Goal: Transaction & Acquisition: Purchase product/service

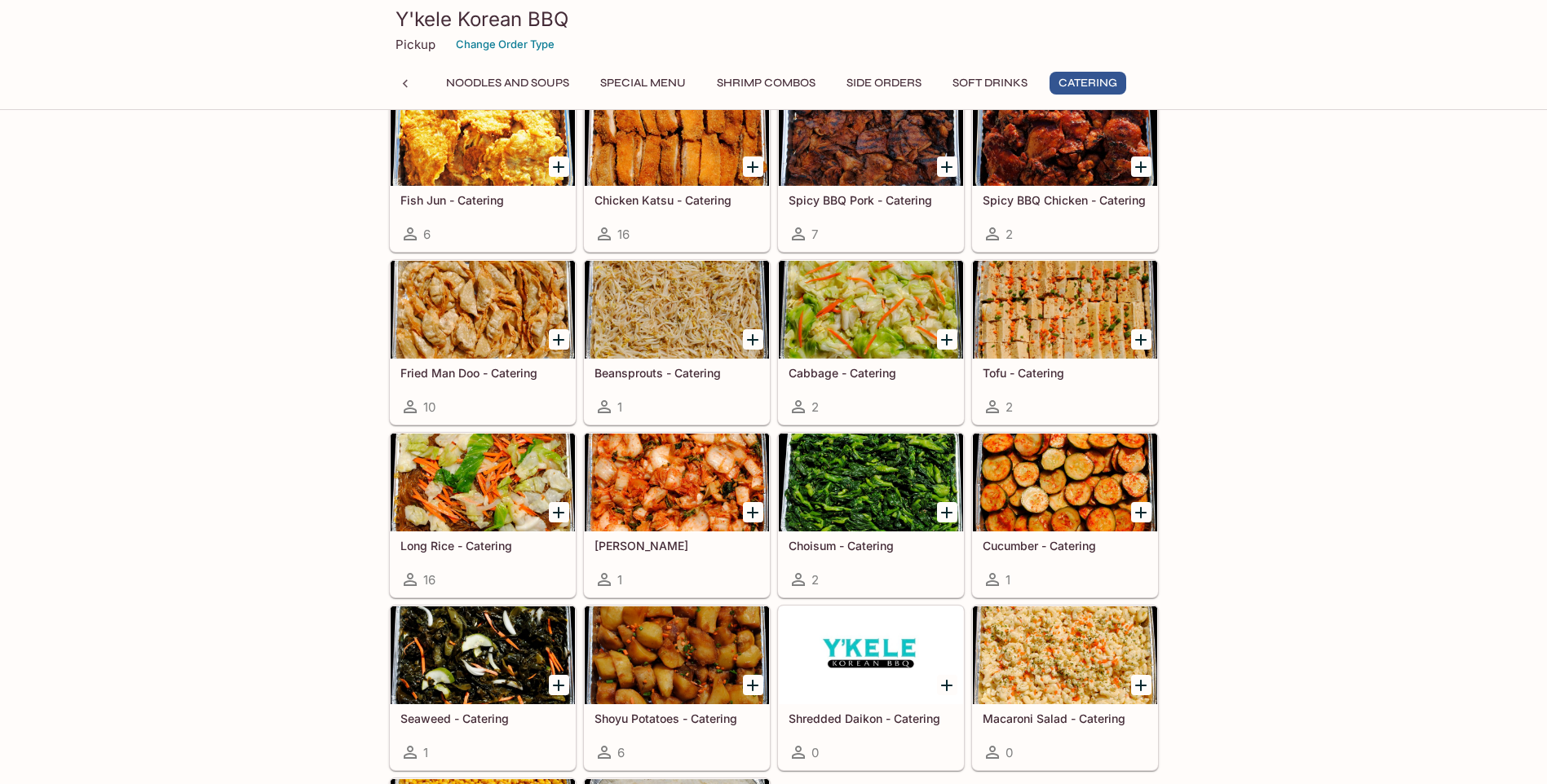
scroll to position [3664, 0]
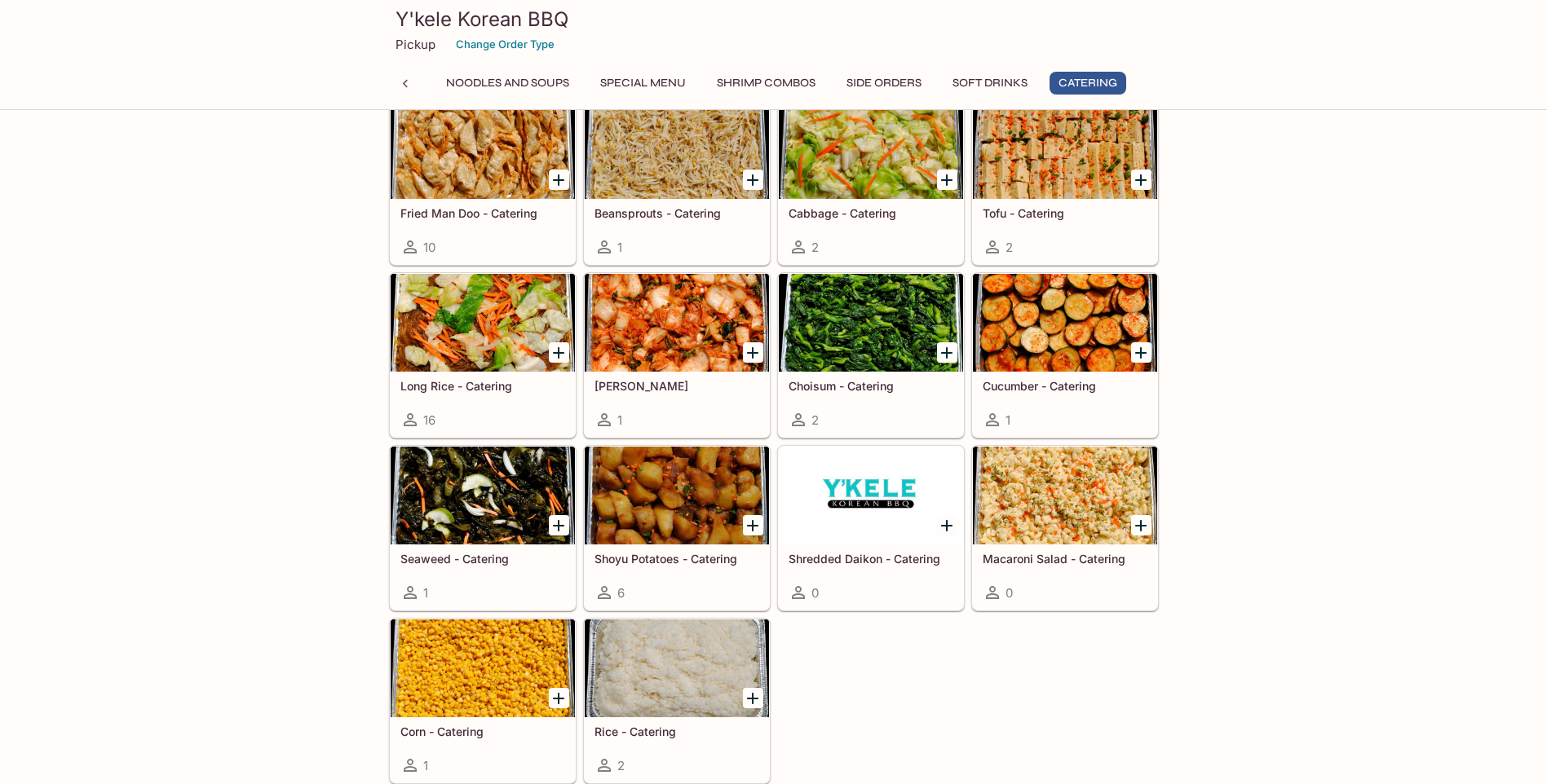
click at [1056, 521] on div at bounding box center [1064, 496] width 184 height 98
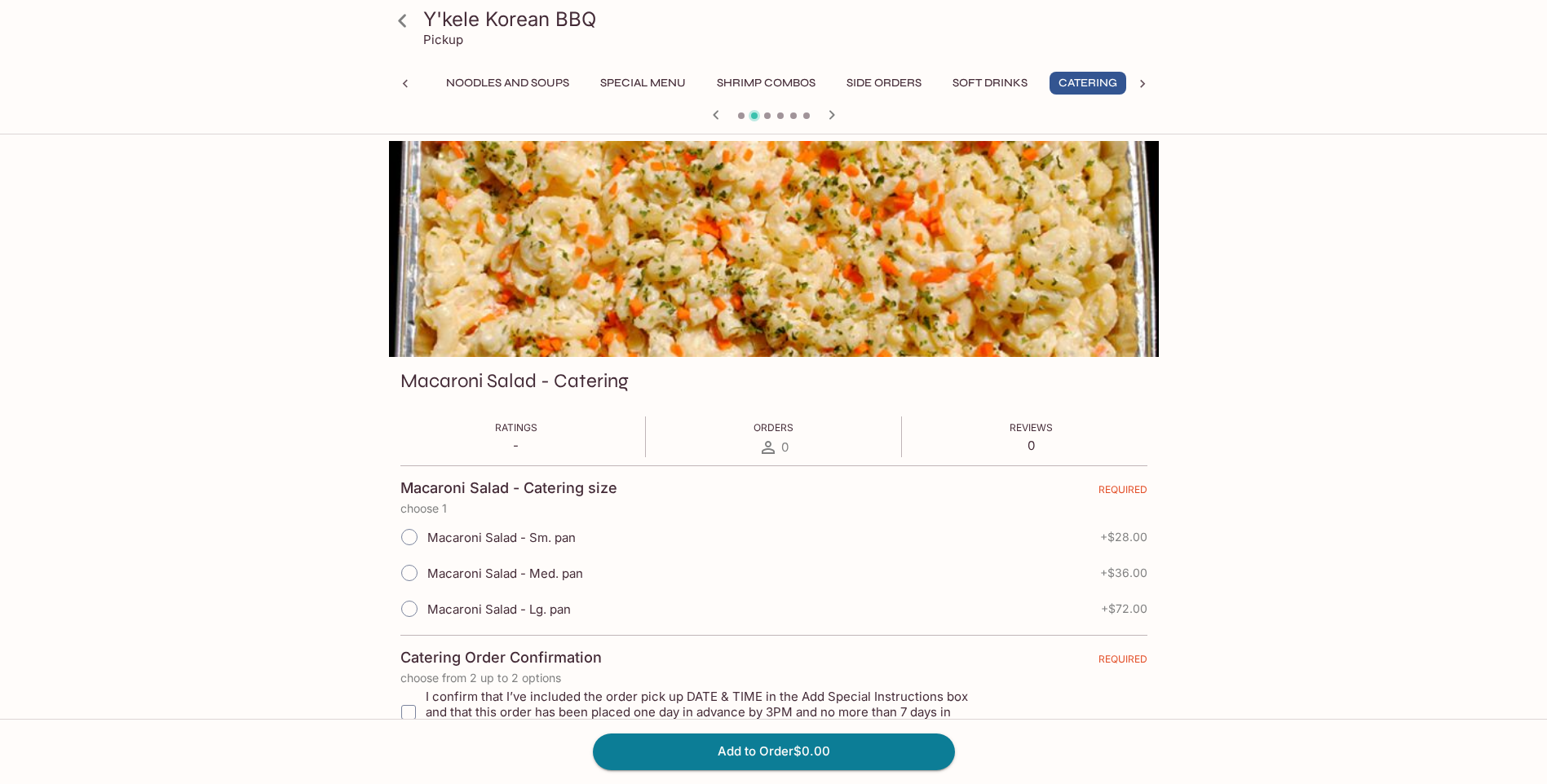
scroll to position [0, 404]
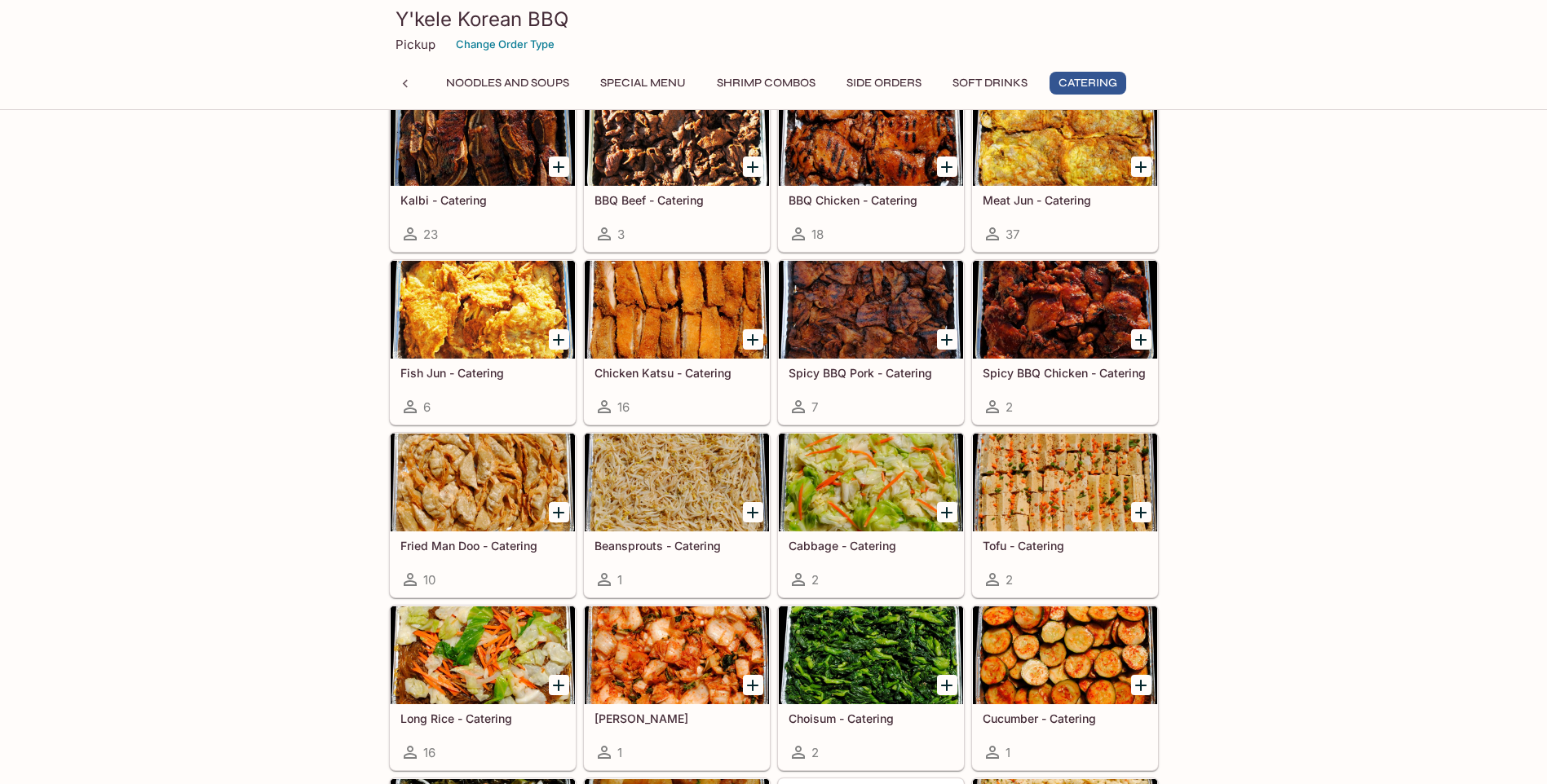
scroll to position [3168, 0]
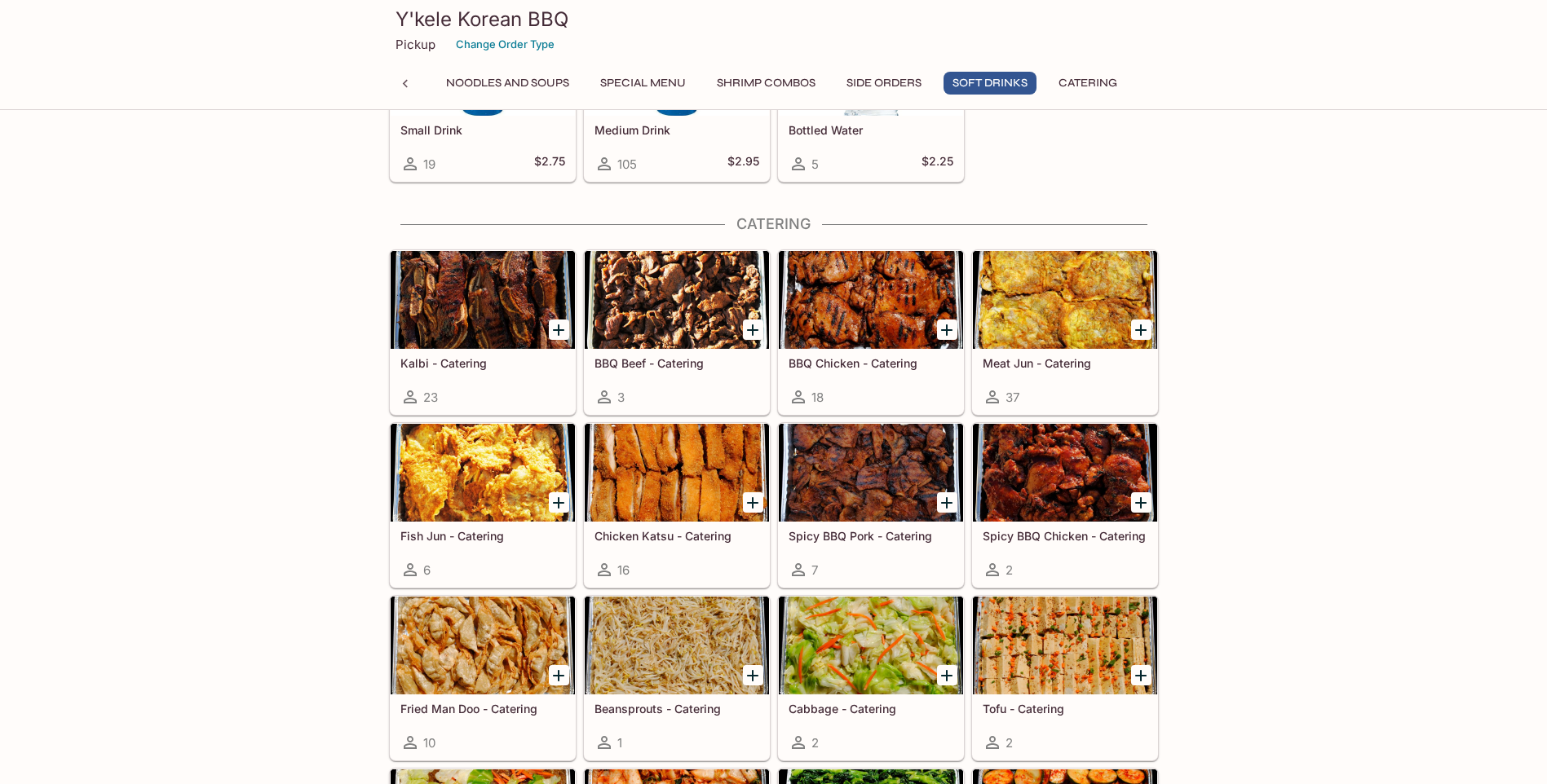
click at [461, 305] on div at bounding box center [482, 300] width 184 height 98
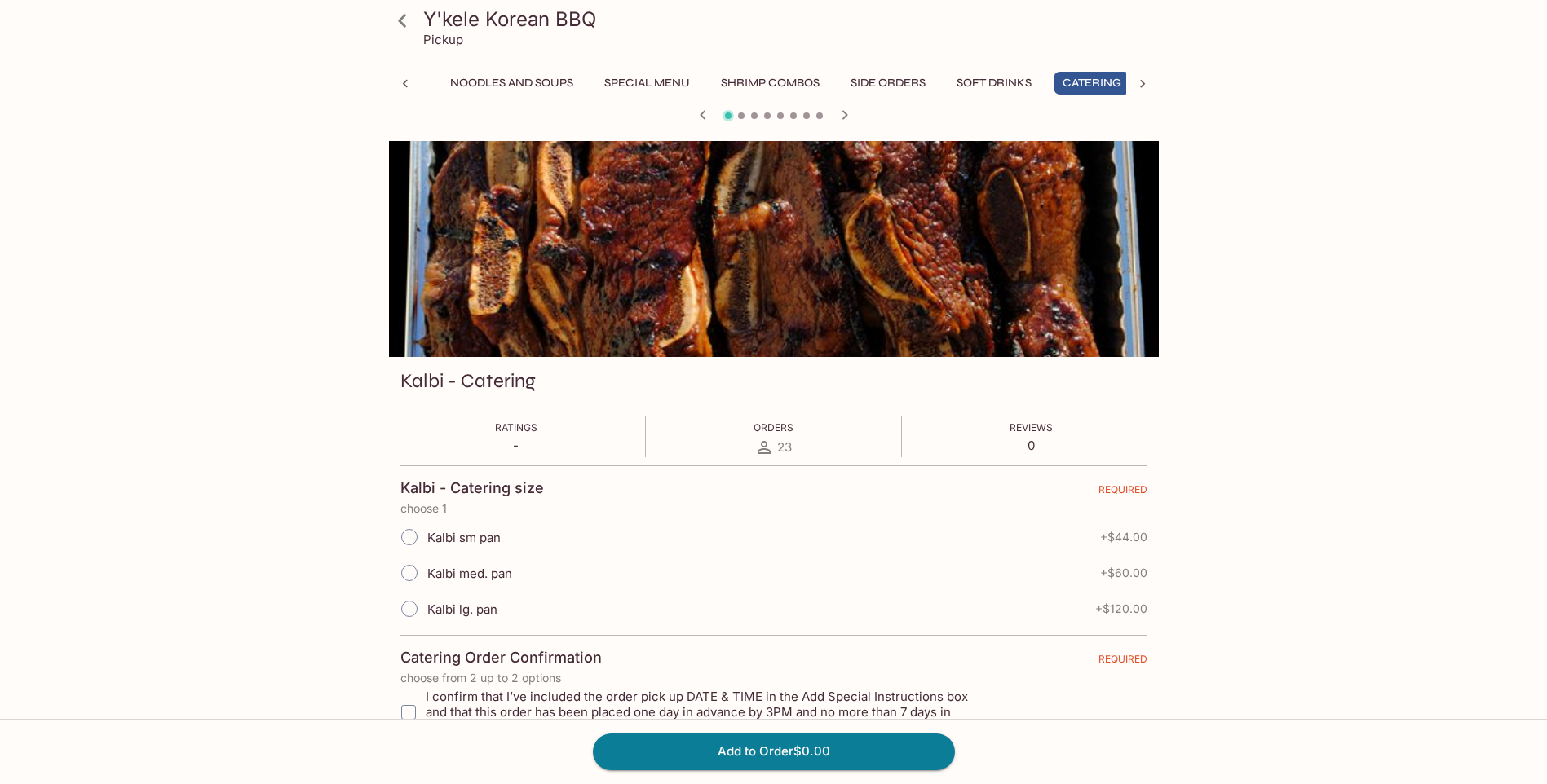
scroll to position [0, 404]
click at [475, 612] on span "Kalbi lg. pan" at bounding box center [462, 609] width 70 height 15
click at [426, 612] on input "Kalbi lg. pan" at bounding box center [409, 608] width 34 height 34
radio input "true"
click at [478, 614] on span "Kalbi lg. pan" at bounding box center [462, 609] width 70 height 15
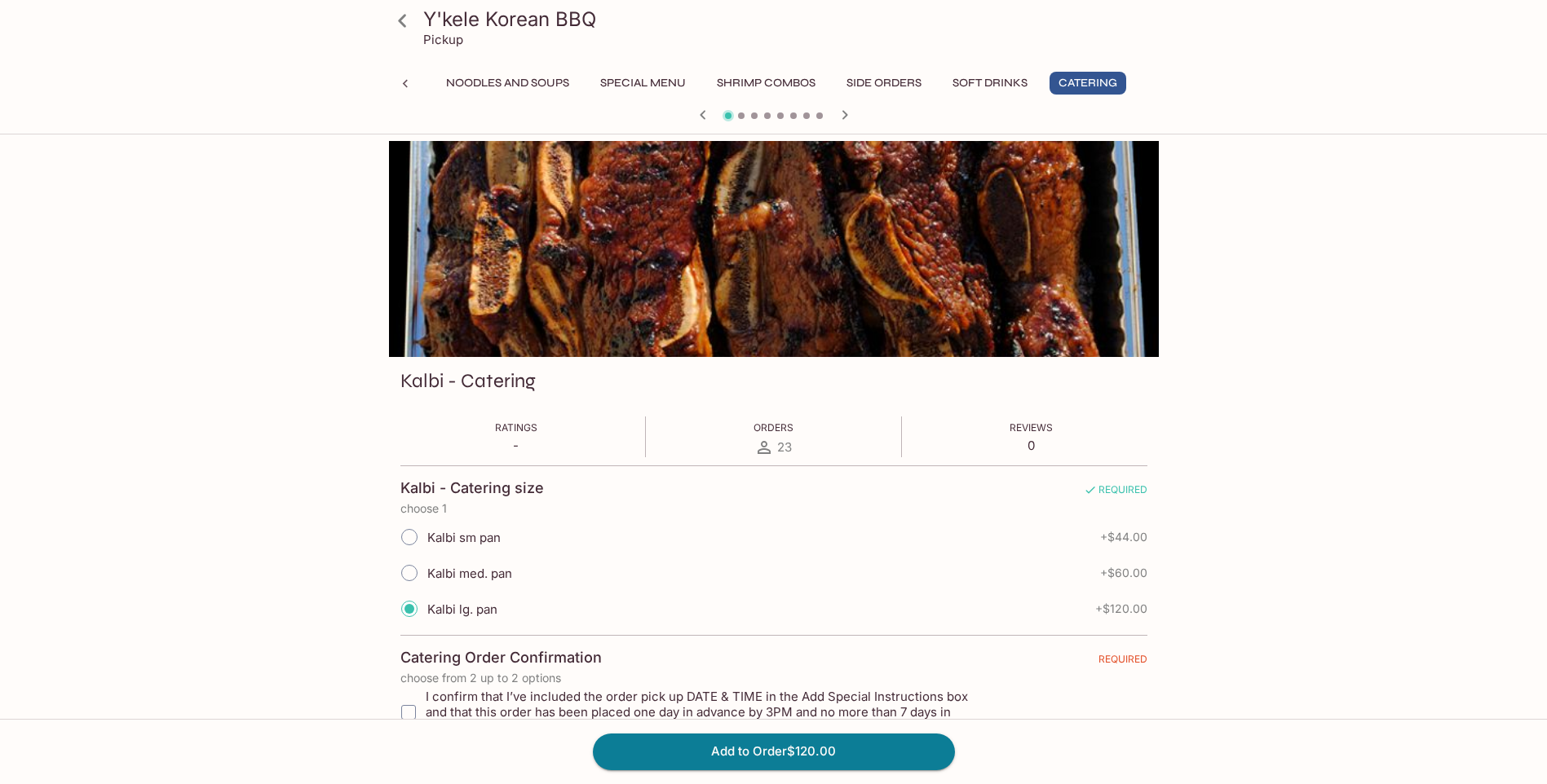
click at [426, 614] on input "Kalbi lg. pan" at bounding box center [409, 608] width 34 height 34
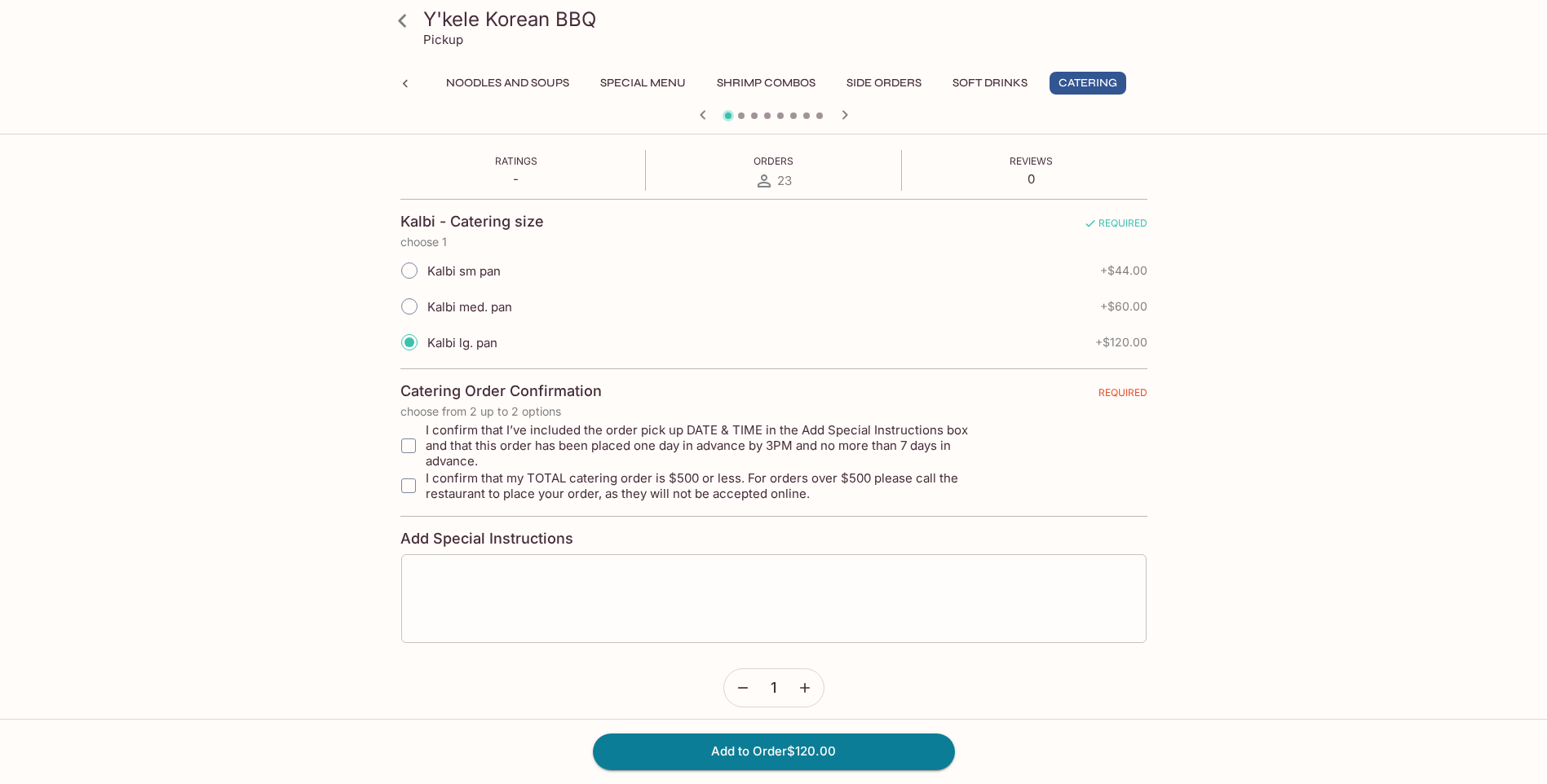
scroll to position [0, 0]
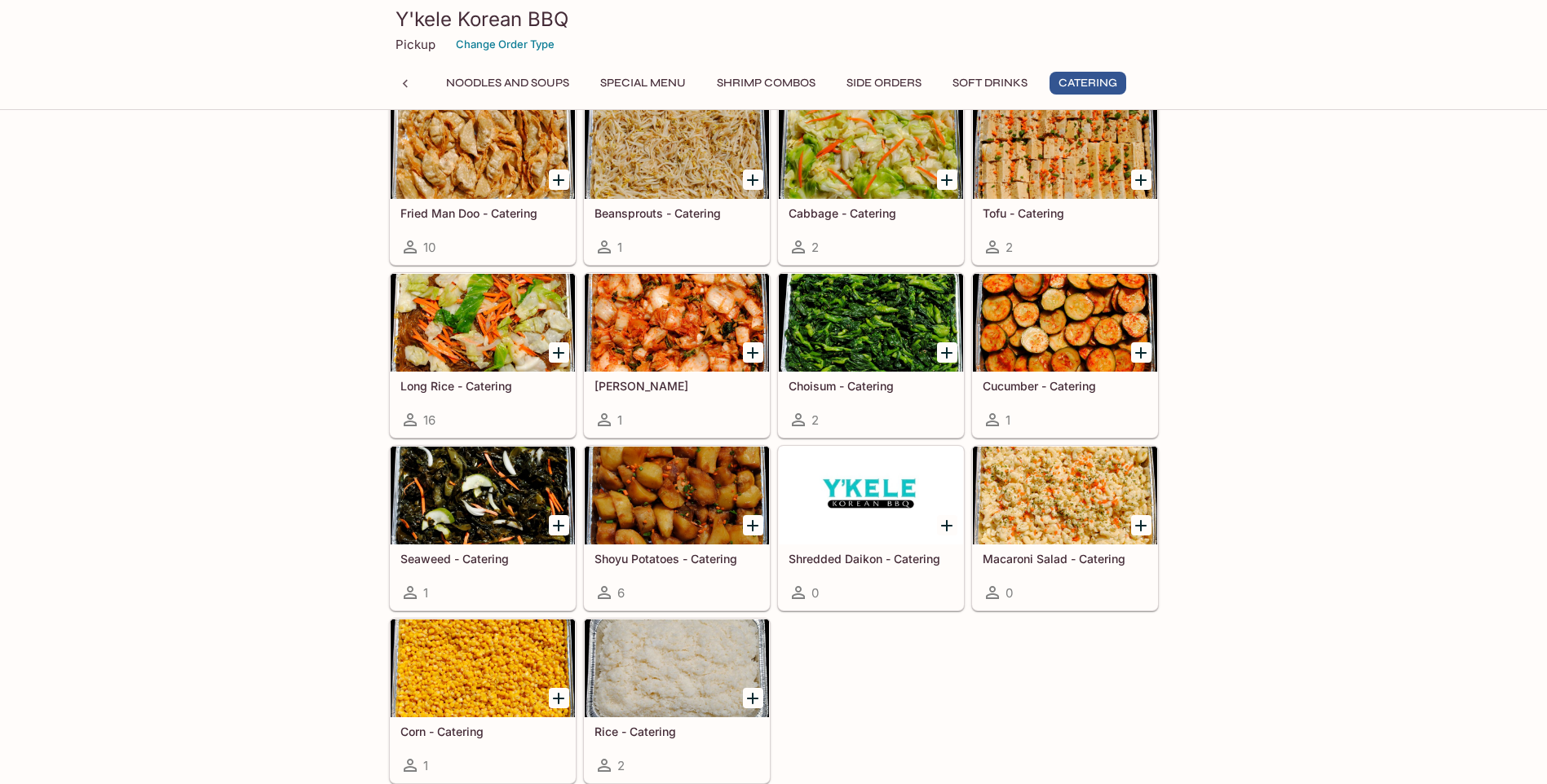
scroll to position [3582, 0]
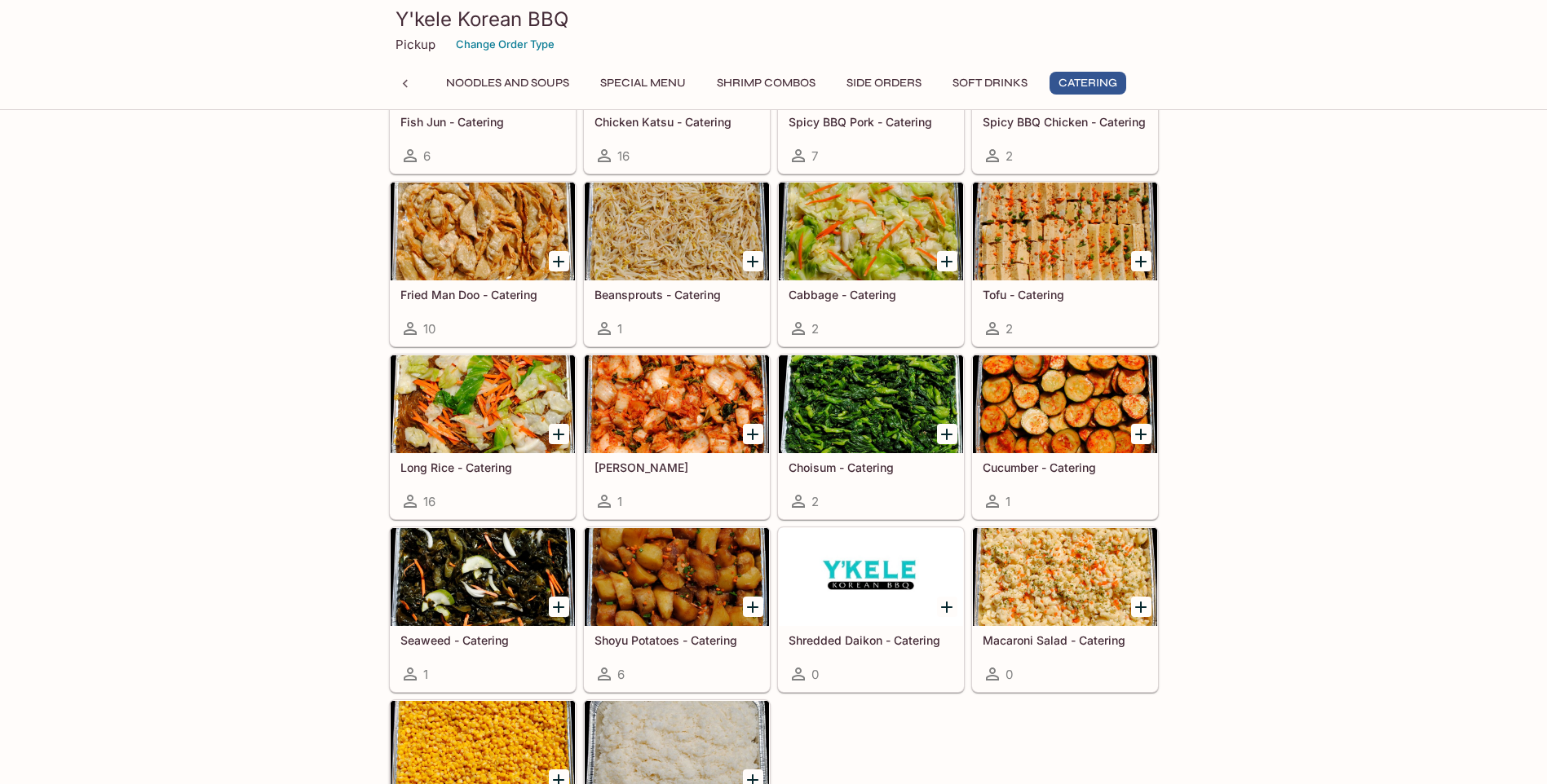
click at [855, 410] on div at bounding box center [870, 404] width 184 height 98
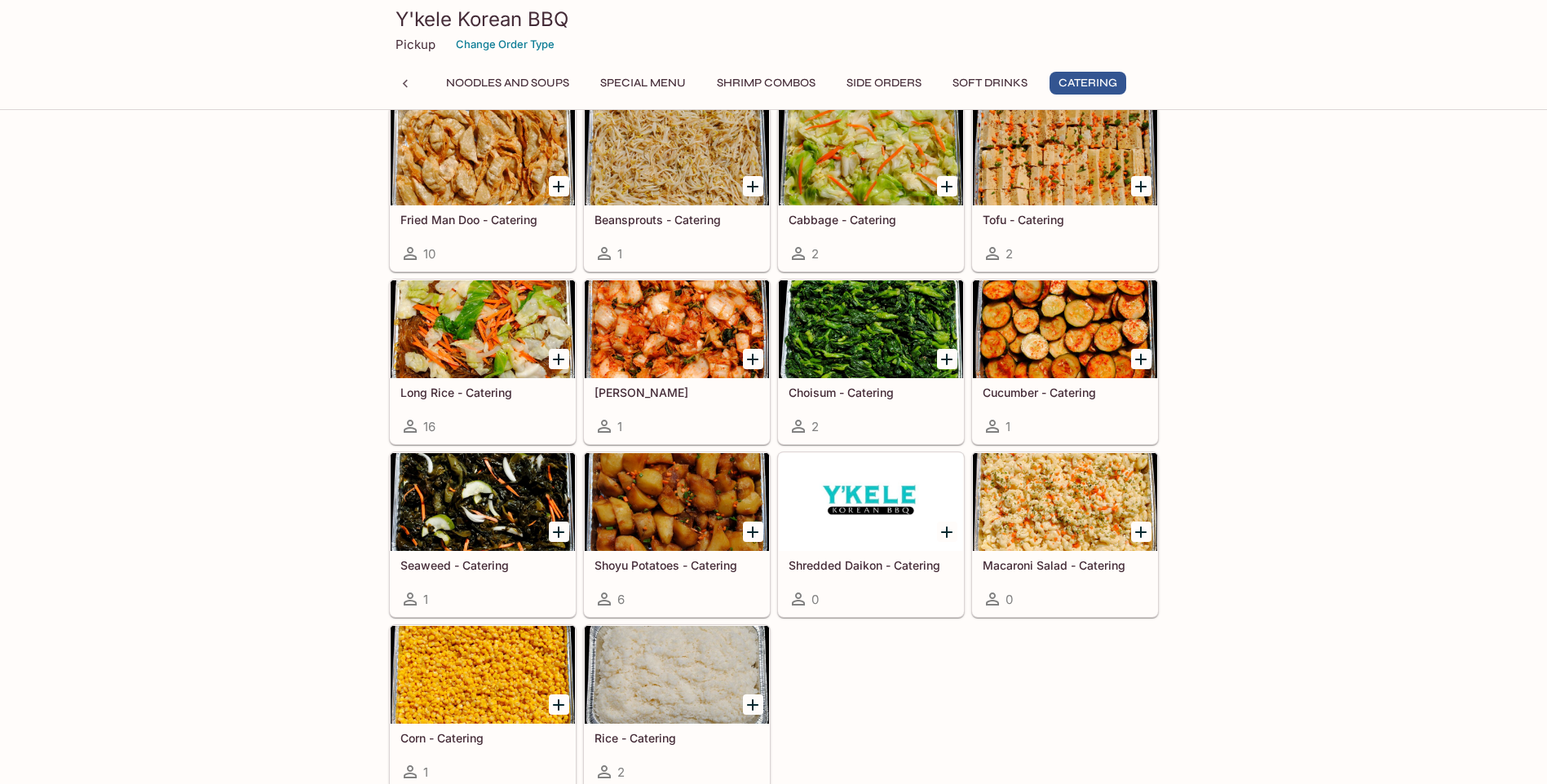
scroll to position [3494, 0]
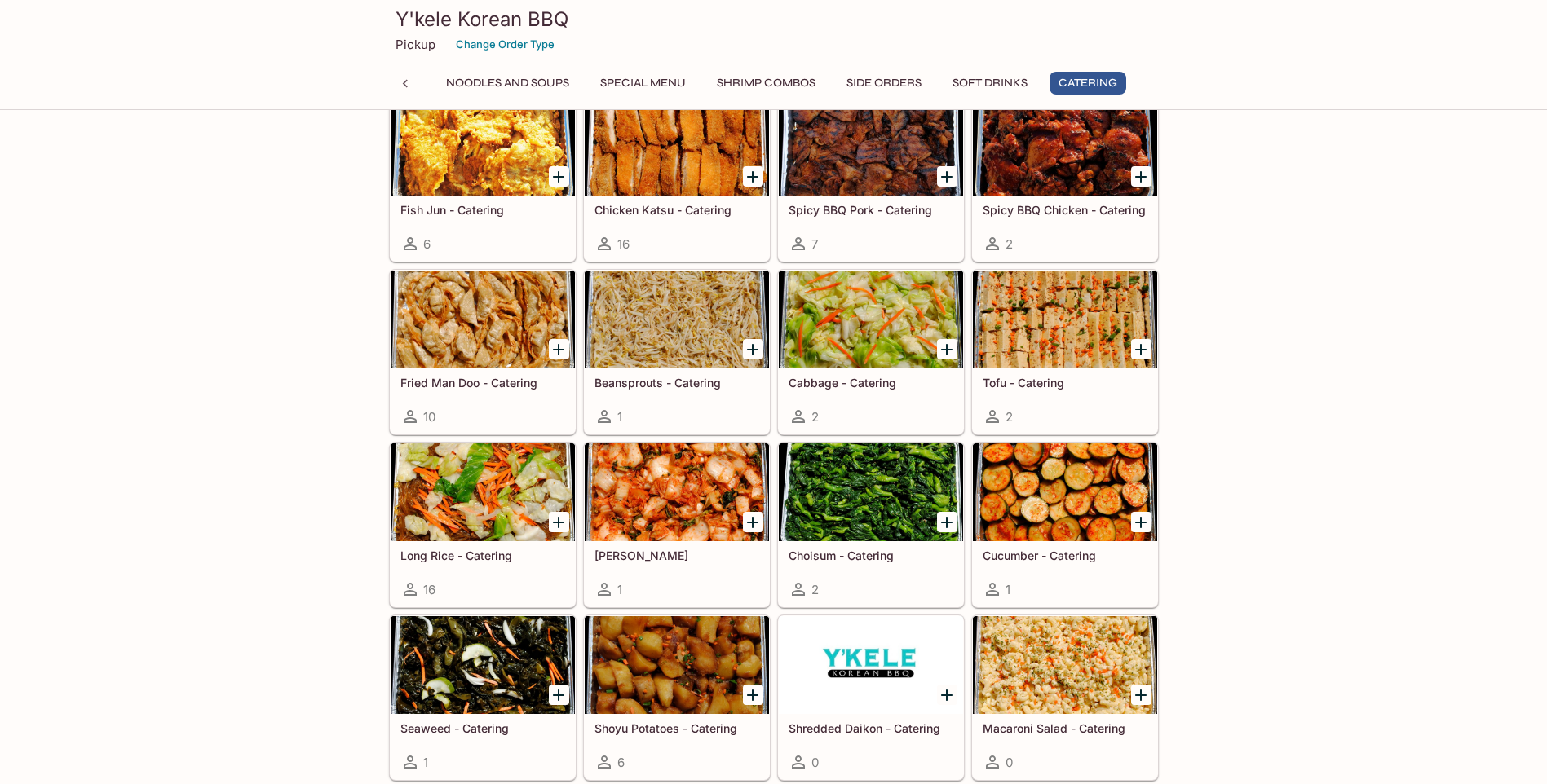
click at [443, 327] on div at bounding box center [482, 319] width 184 height 98
